Goal: Transaction & Acquisition: Subscribe to service/newsletter

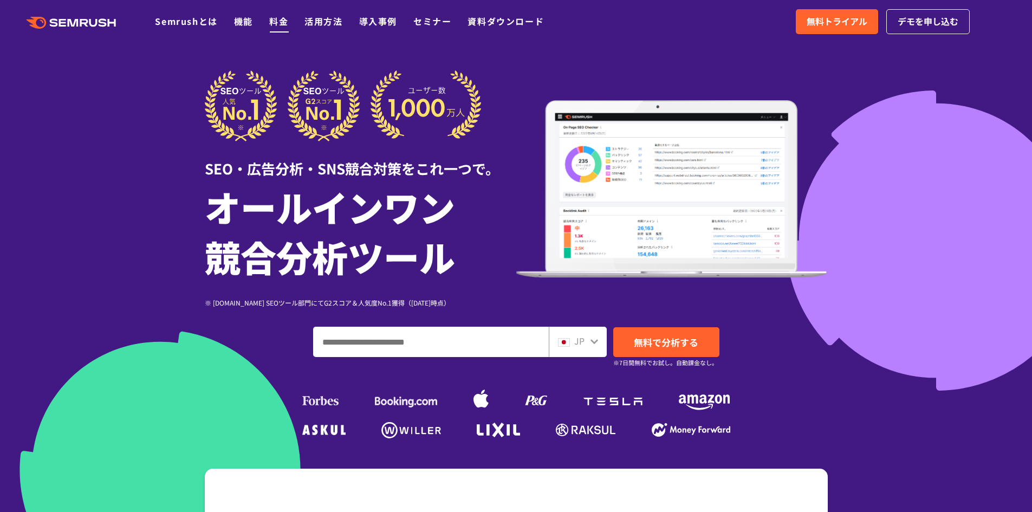
click at [277, 19] on link "料金" at bounding box center [278, 21] width 19 height 13
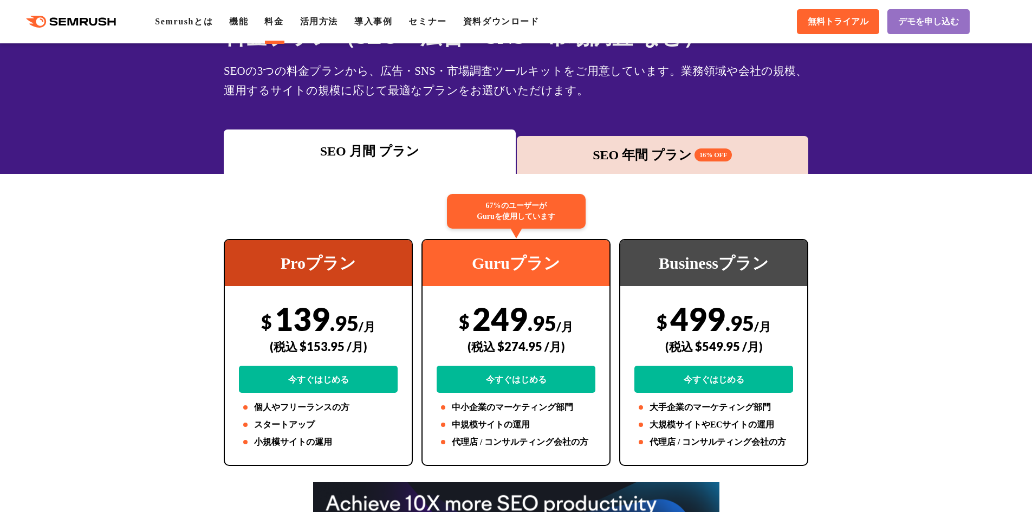
scroll to position [108, 0]
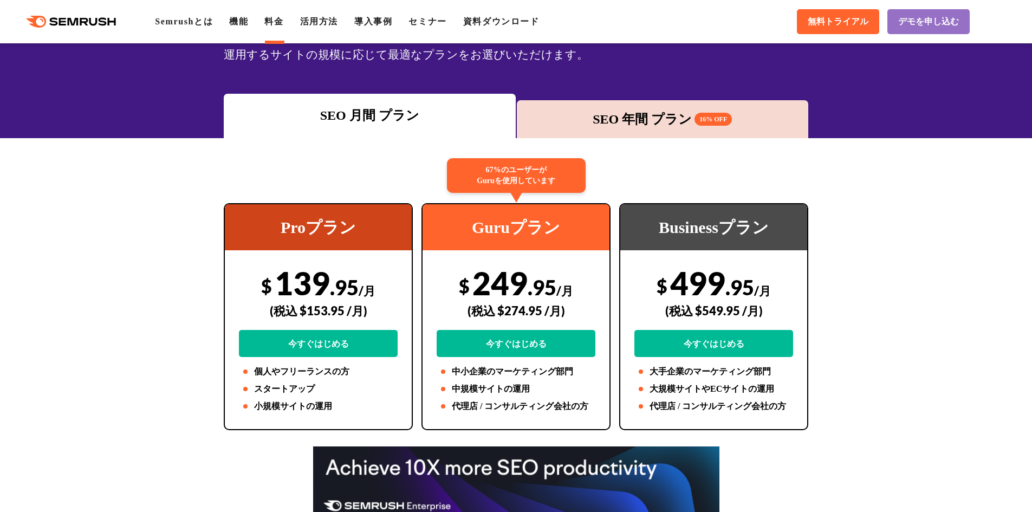
click at [660, 123] on div "SEO 年間 プラン 16% OFF" at bounding box center [662, 118] width 281 height 19
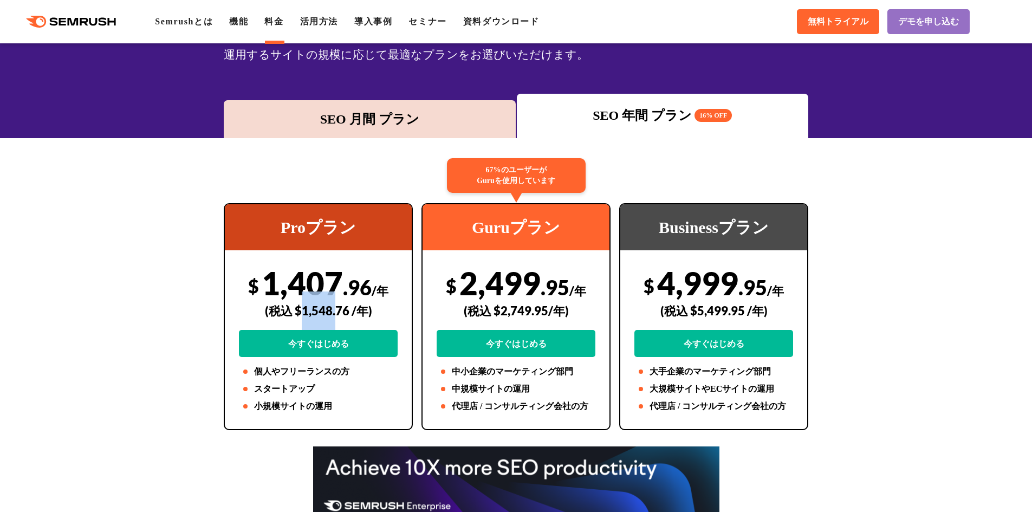
drag, startPoint x: 303, startPoint y: 311, endPoint x: 333, endPoint y: 308, distance: 30.5
click at [337, 309] on div "(税込 $1,548.76 /年)" at bounding box center [318, 310] width 159 height 38
drag, startPoint x: 295, startPoint y: 311, endPoint x: 348, endPoint y: 311, distance: 53.1
click at [348, 311] on div "(税込 $1,548.76 /年)" at bounding box center [318, 310] width 159 height 38
copy div "$1,548.76"
